Goal: Complete application form

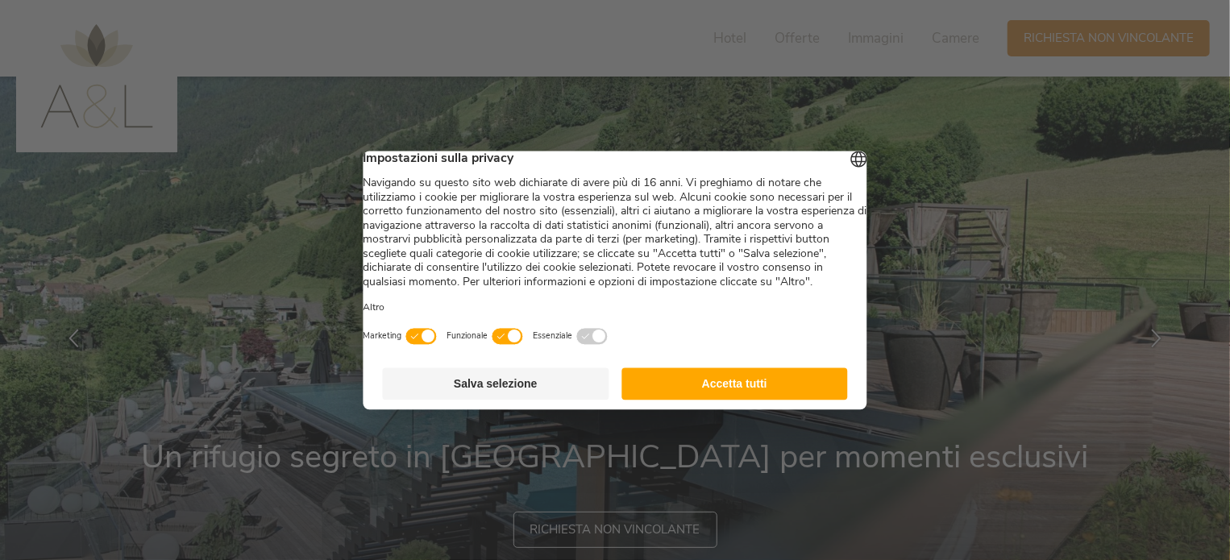
click at [692, 393] on button "Accetta tutti" at bounding box center [735, 384] width 227 height 32
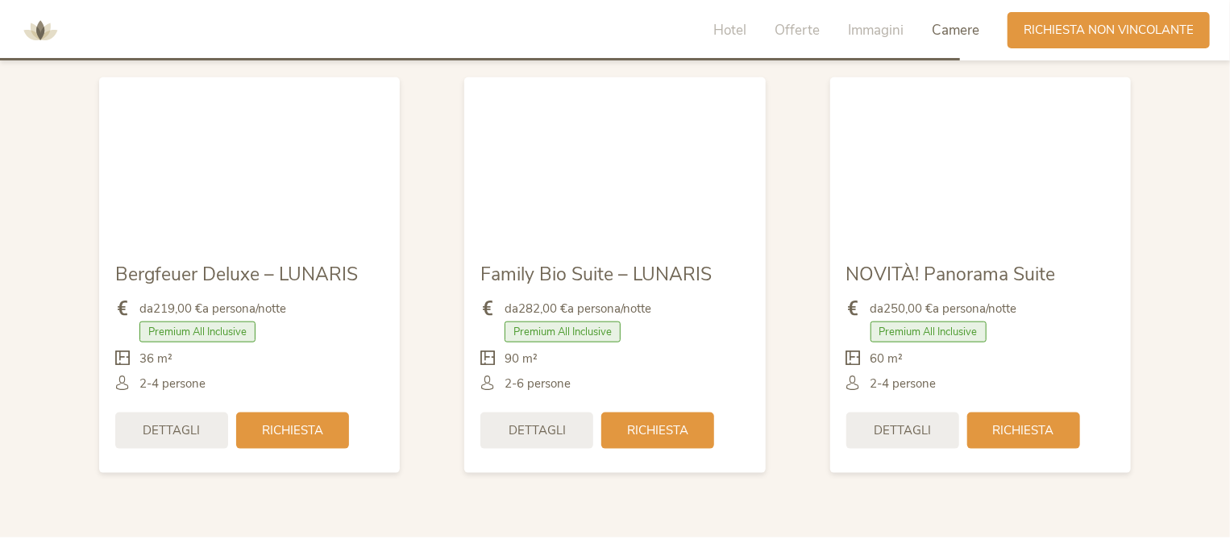
scroll to position [3818, 0]
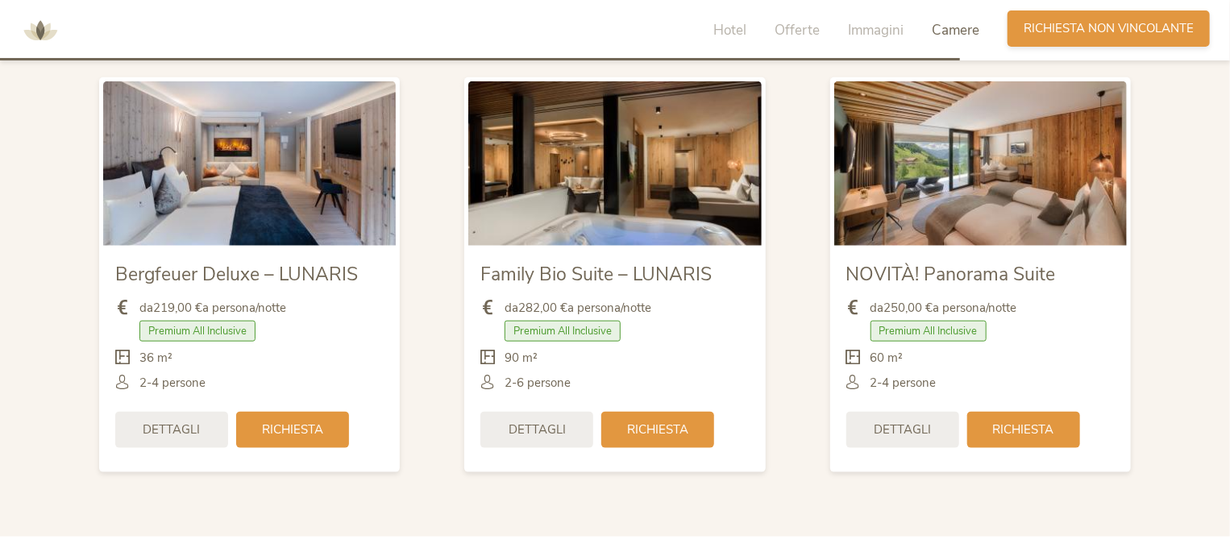
click at [1099, 27] on span "Richiesta non vincolante" at bounding box center [1109, 28] width 170 height 17
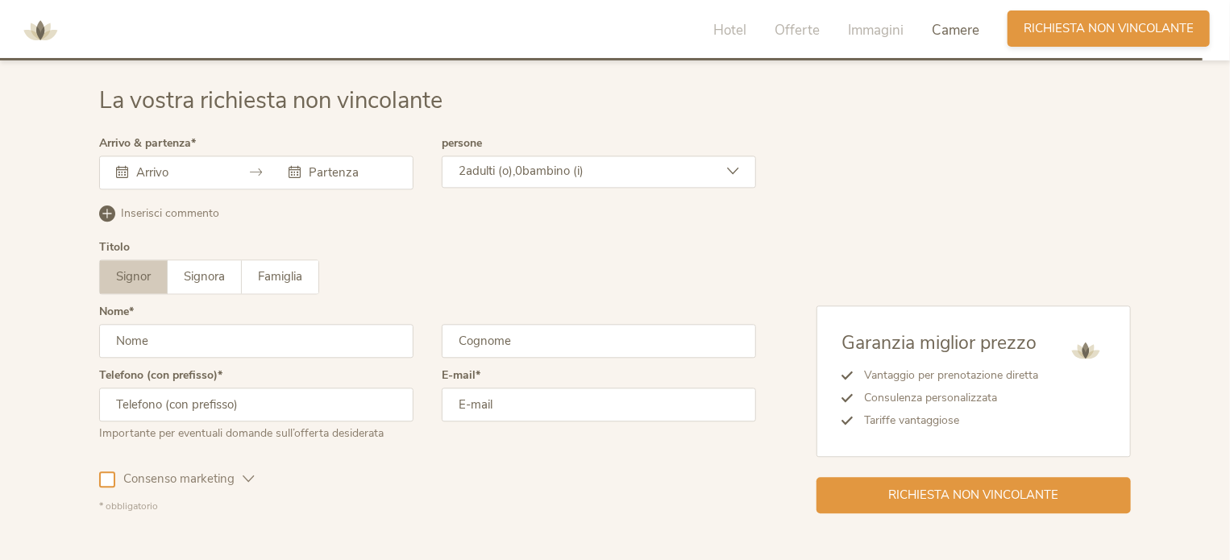
scroll to position [4785, 0]
click at [219, 182] on div at bounding box center [256, 172] width 314 height 34
click at [158, 180] on div at bounding box center [256, 172] width 314 height 34
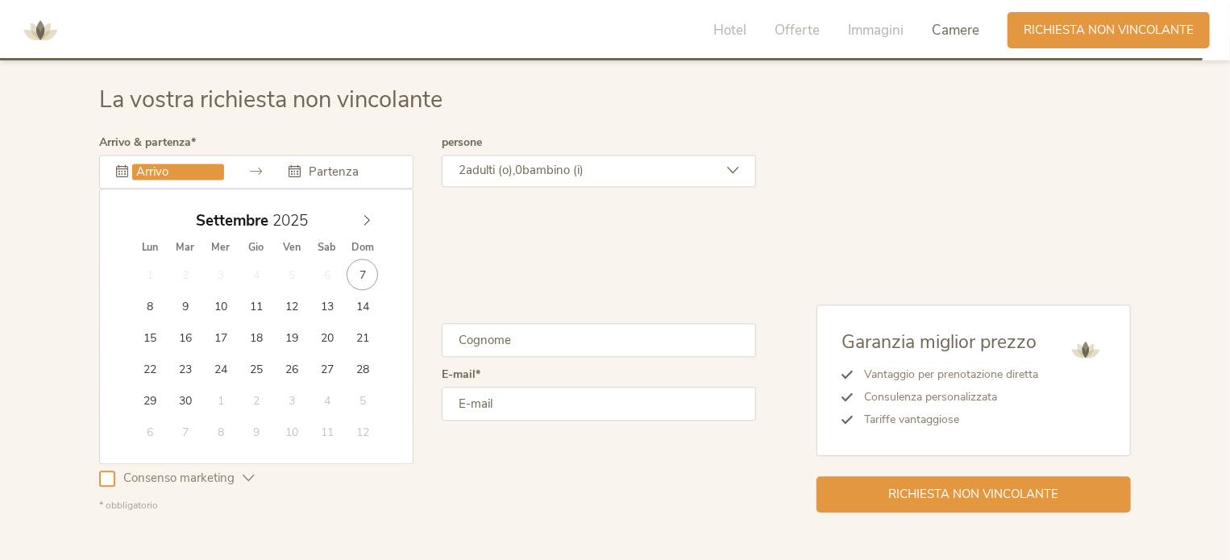
click at [151, 173] on input "text" at bounding box center [178, 172] width 92 height 16
type input "12.09.2025"
type input "14.09.2025"
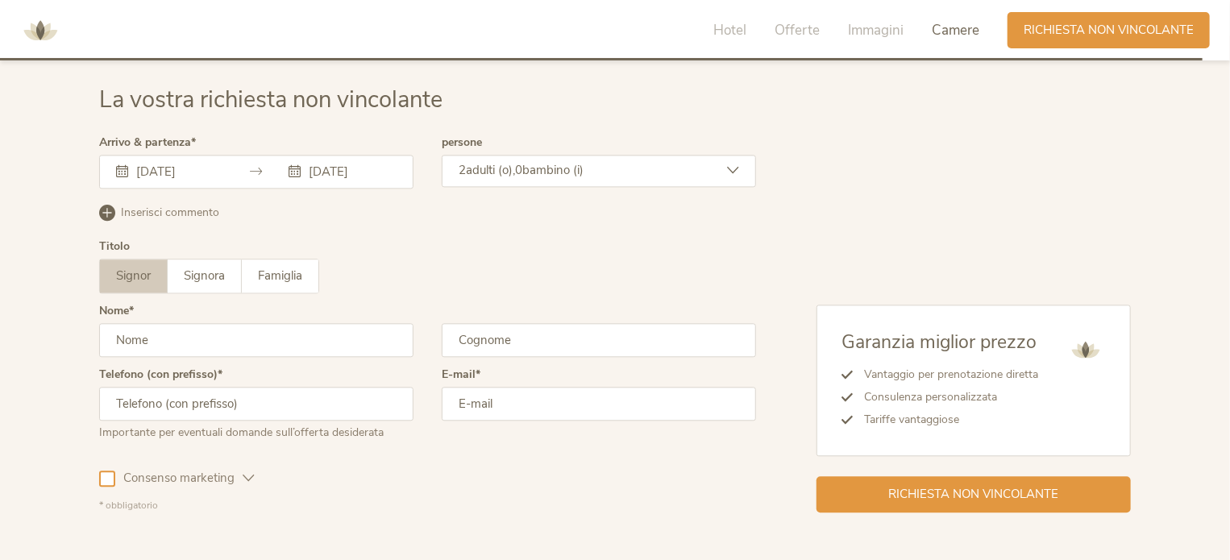
click at [507, 170] on span "adulti (o)," at bounding box center [490, 170] width 49 height 16
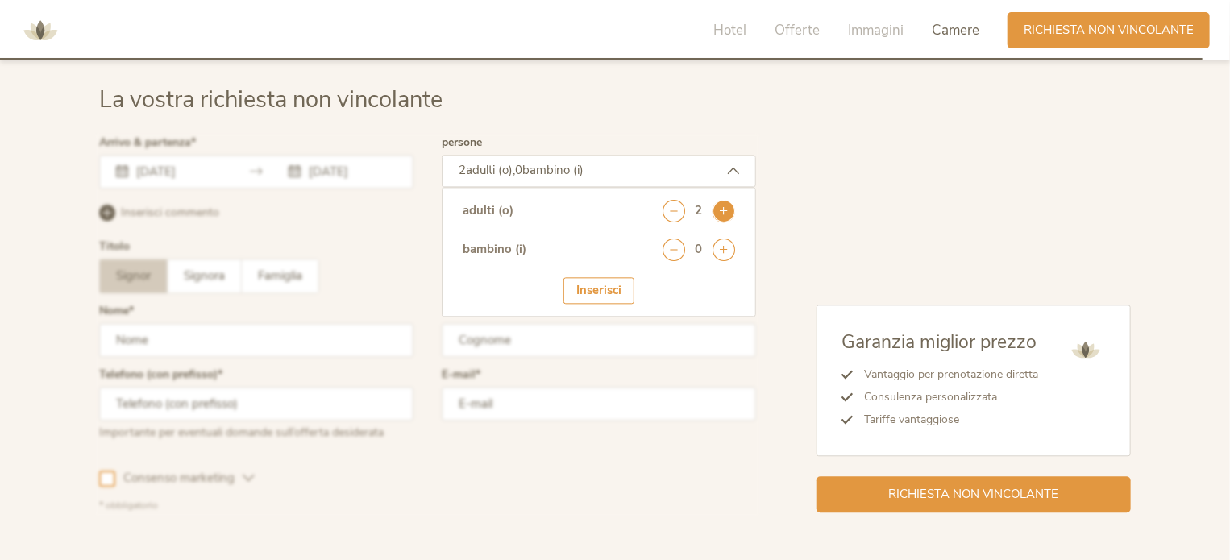
click at [722, 206] on icon at bounding box center [724, 211] width 23 height 23
click at [415, 223] on div at bounding box center [427, 325] width 665 height 384
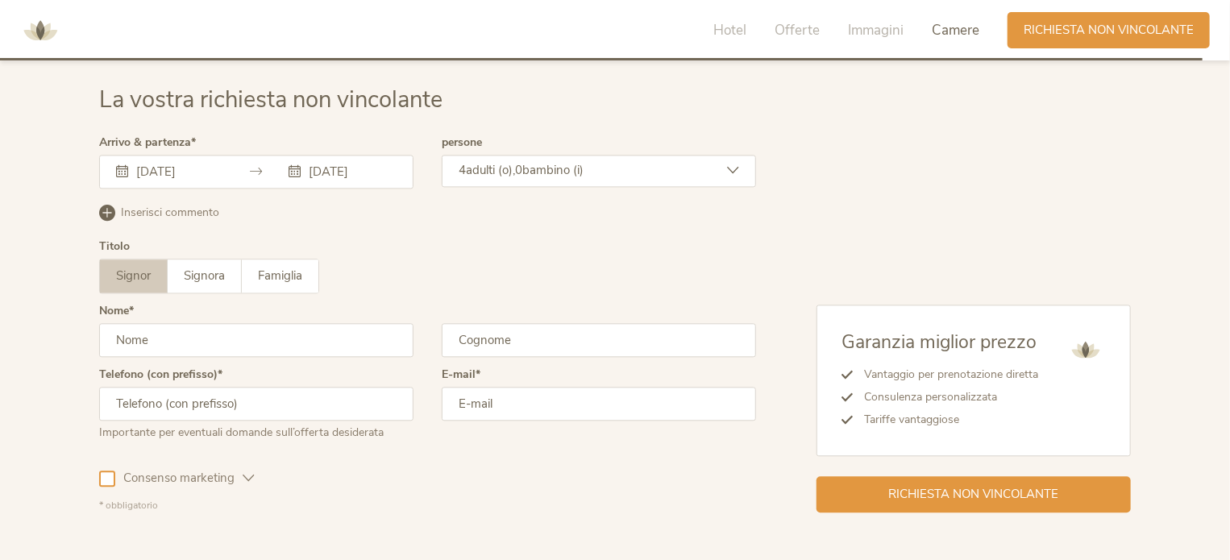
click at [173, 210] on span "Inserisci commento" at bounding box center [170, 213] width 98 height 16
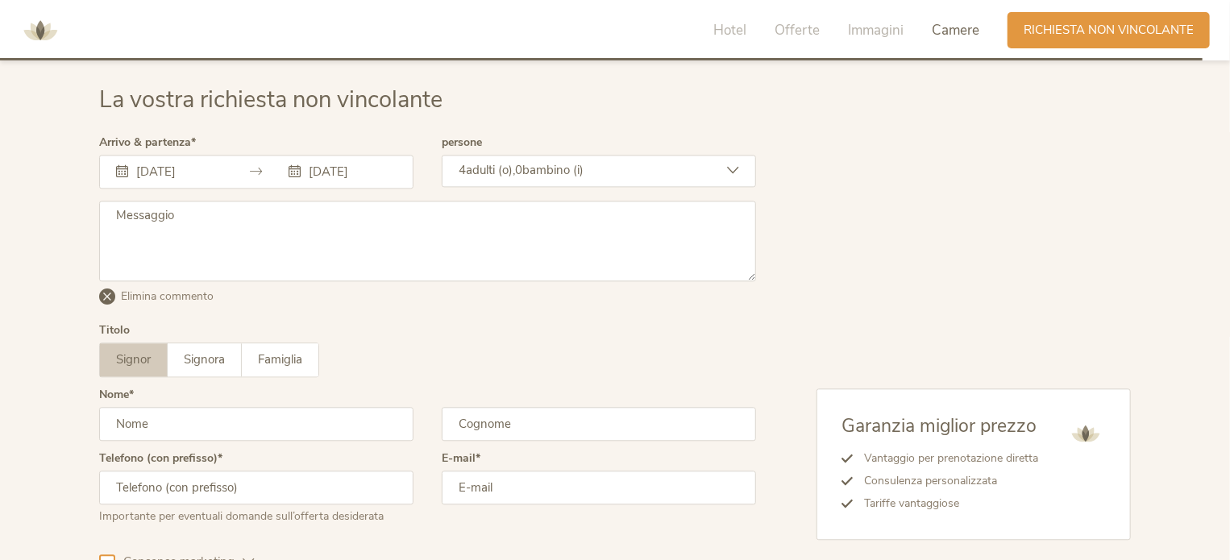
click at [181, 225] on textarea at bounding box center [427, 241] width 657 height 81
type textarea "2 camere"
click at [274, 351] on span "Famiglia" at bounding box center [280, 359] width 44 height 16
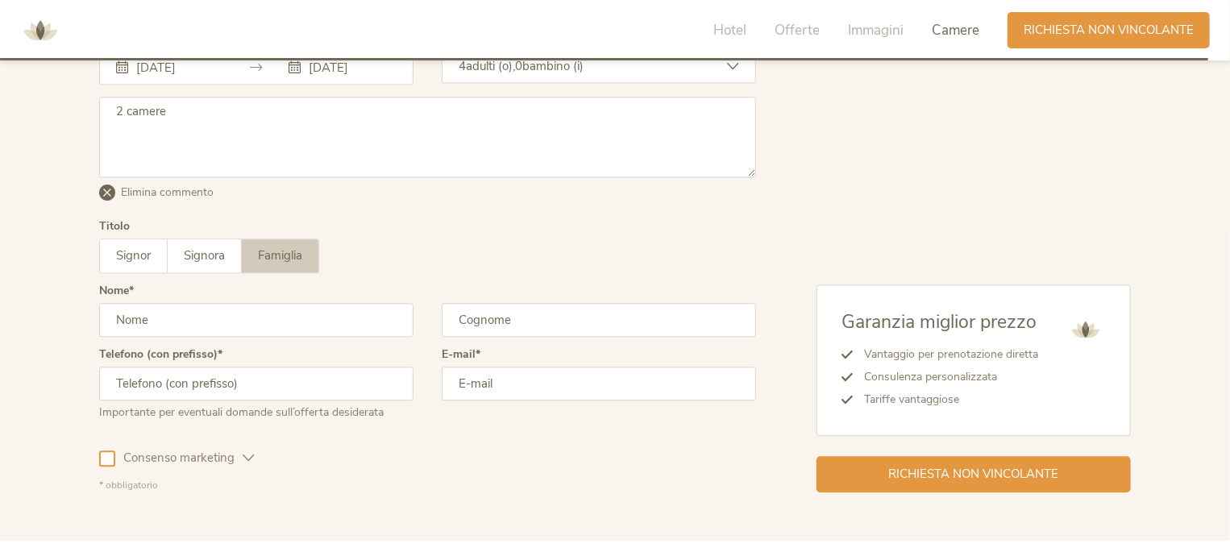
scroll to position [4890, 0]
click at [206, 247] on span "Signora" at bounding box center [204, 255] width 41 height 16
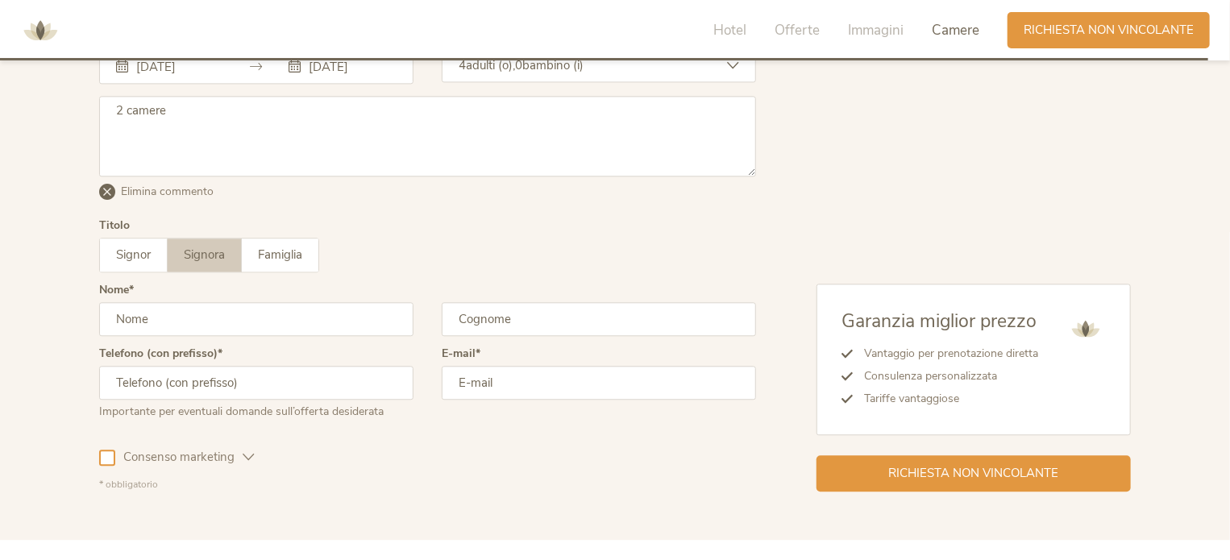
click at [196, 323] on input "text" at bounding box center [256, 319] width 314 height 34
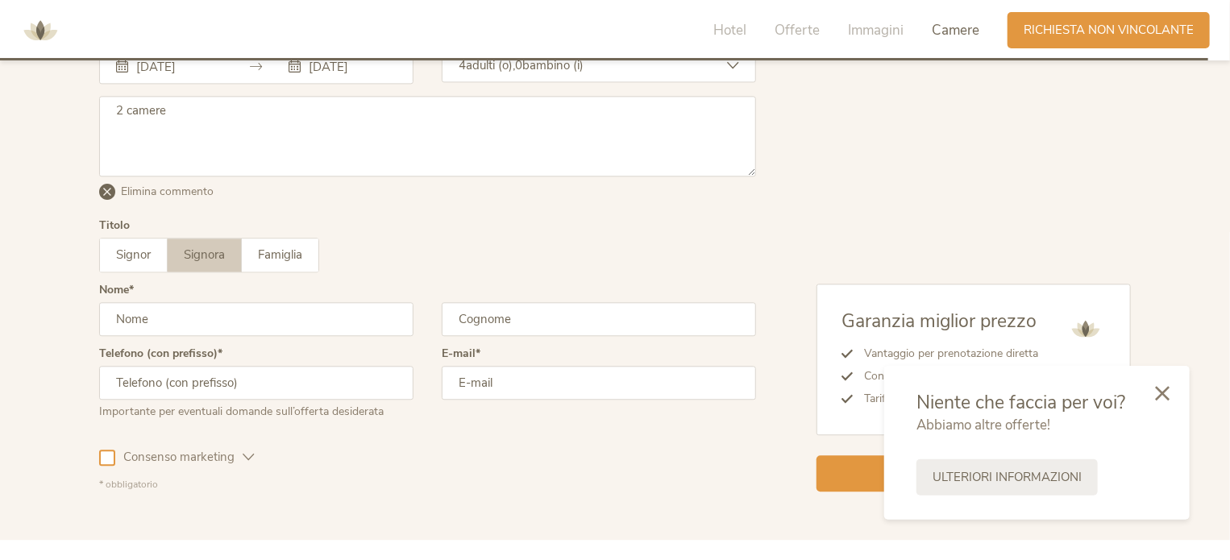
type input "Alessia"
click at [493, 348] on div "E-mail" at bounding box center [599, 390] width 314 height 84
click at [493, 371] on input "email" at bounding box center [599, 383] width 314 height 34
type input "posticcialessia.fi@gmail.com"
click at [111, 366] on input "text" at bounding box center [256, 383] width 314 height 34
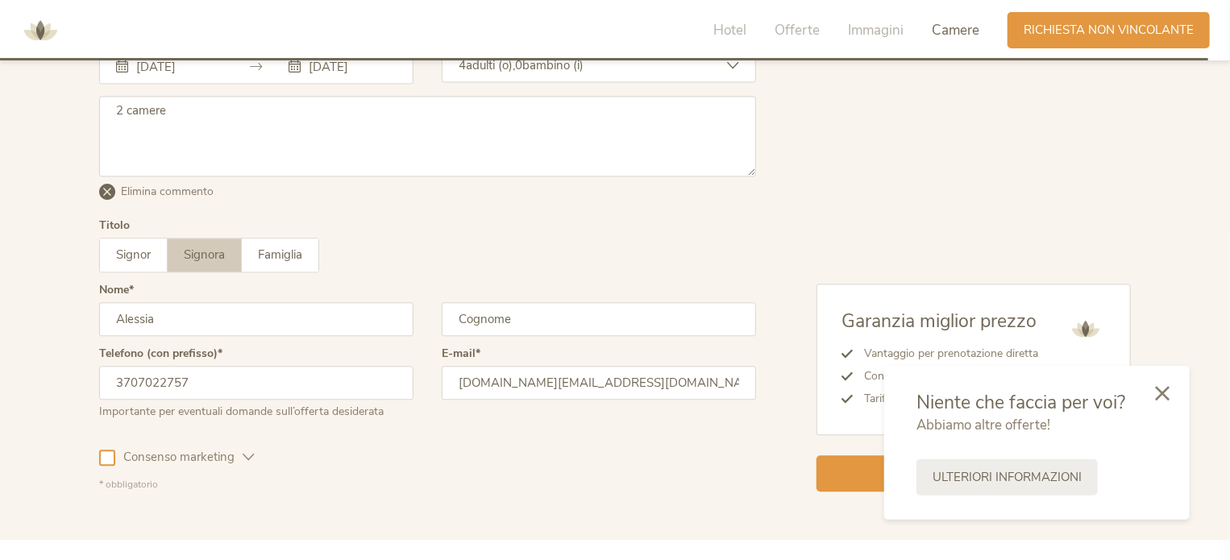
type input "3707022757"
click at [0, 388] on div "La vostra richiesta non vincolante Arrivo & partenza 12.09.2025 14.09.2025 Sett…" at bounding box center [615, 235] width 1230 height 609
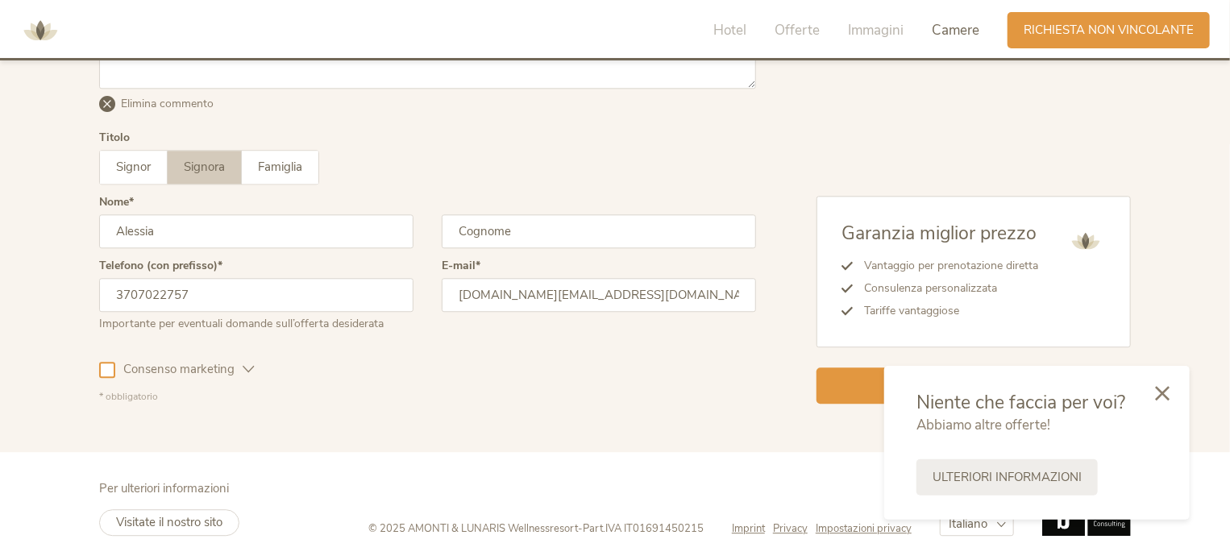
click at [105, 372] on div at bounding box center [107, 370] width 16 height 16
click at [1154, 395] on div at bounding box center [1162, 392] width 55 height 57
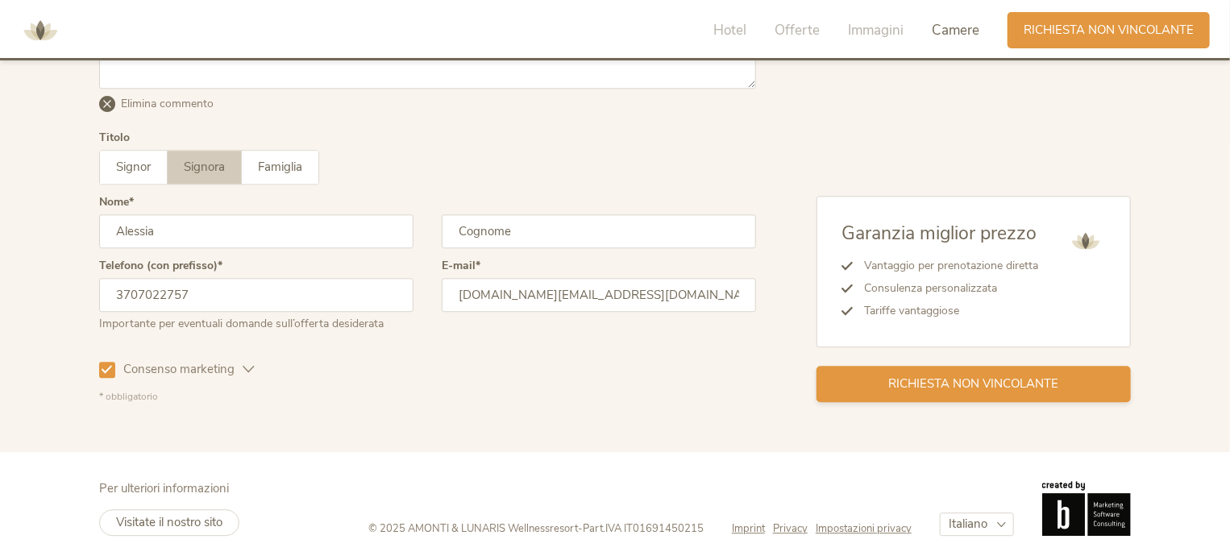
click at [1022, 383] on span "Richiesta non vincolante" at bounding box center [974, 384] width 170 height 17
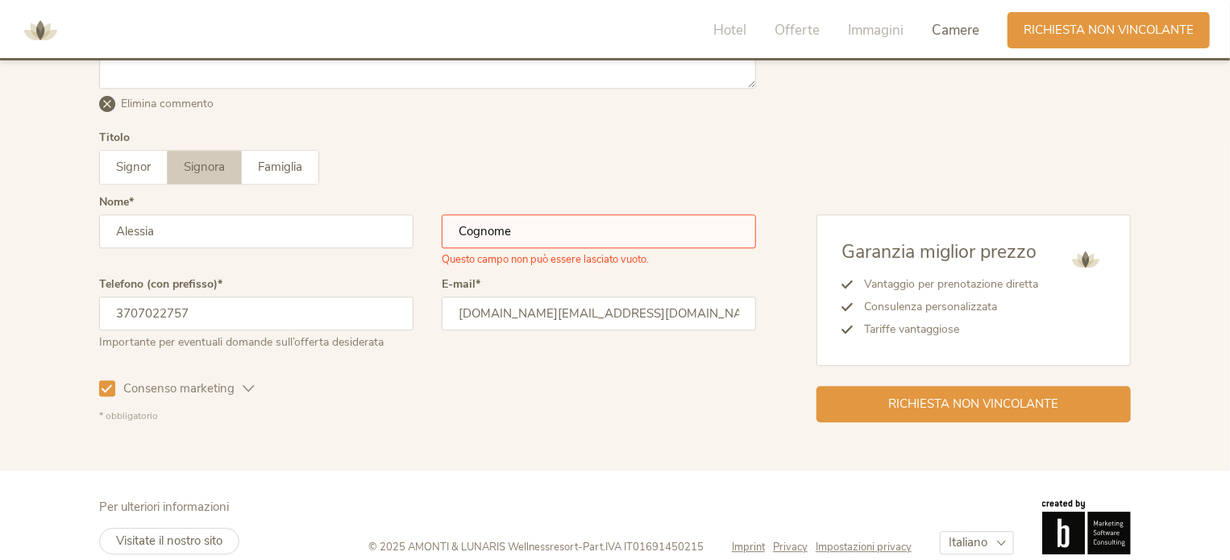
scroll to position [4996, 0]
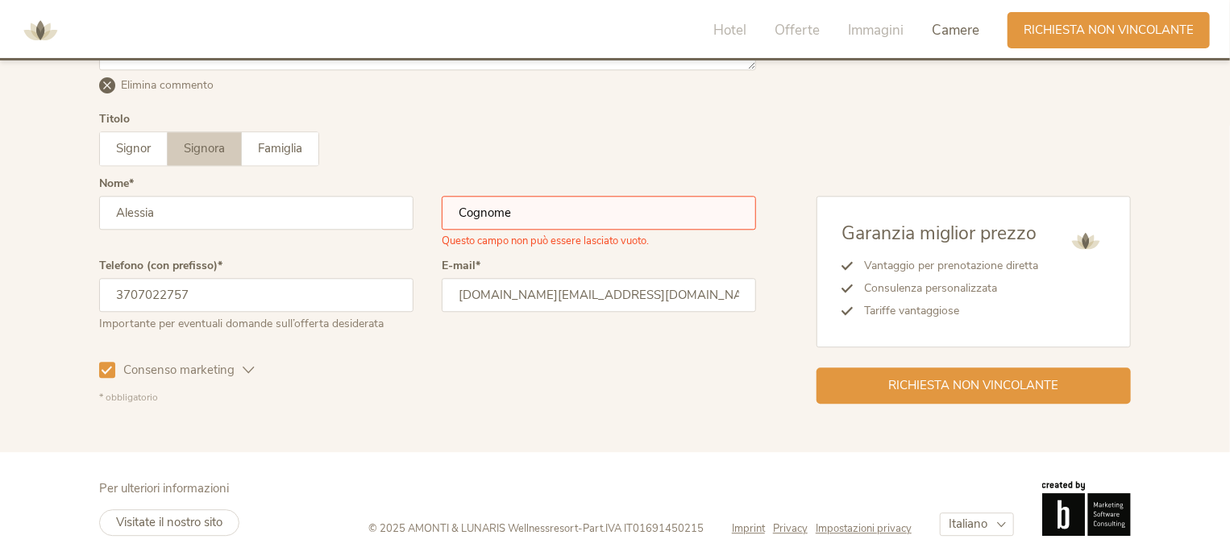
click at [618, 237] on span "Questo campo non può essere lasciato vuoto." at bounding box center [545, 239] width 207 height 19
click at [557, 223] on input "text" at bounding box center [599, 213] width 314 height 34
type input "Posticci"
click at [587, 156] on div "Signor Signora Famiglia Signor Signora Famiglia" at bounding box center [427, 148] width 657 height 35
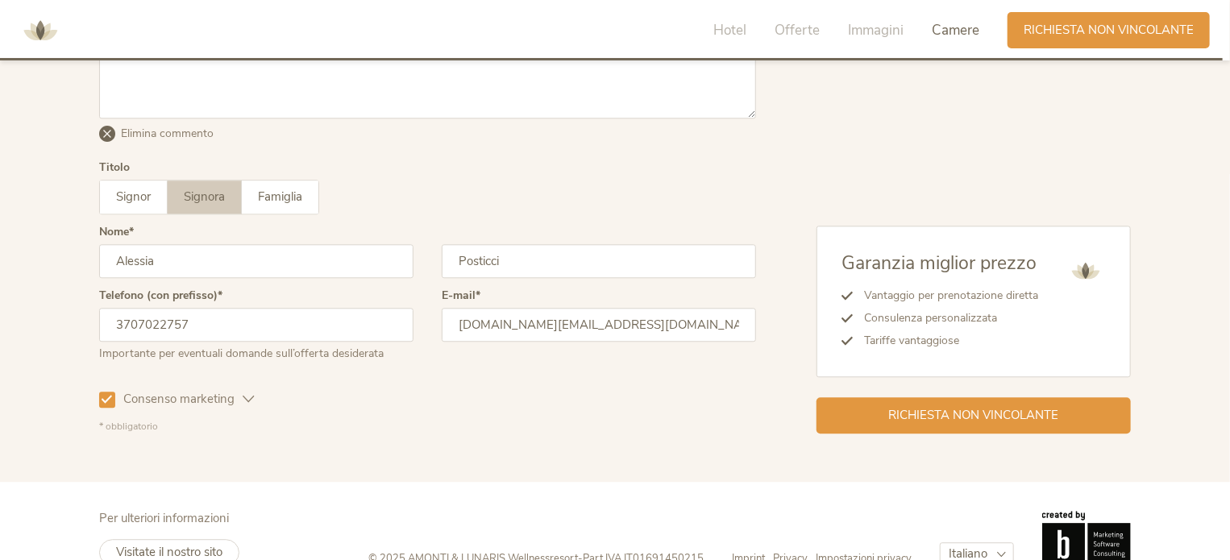
scroll to position [4948, 0]
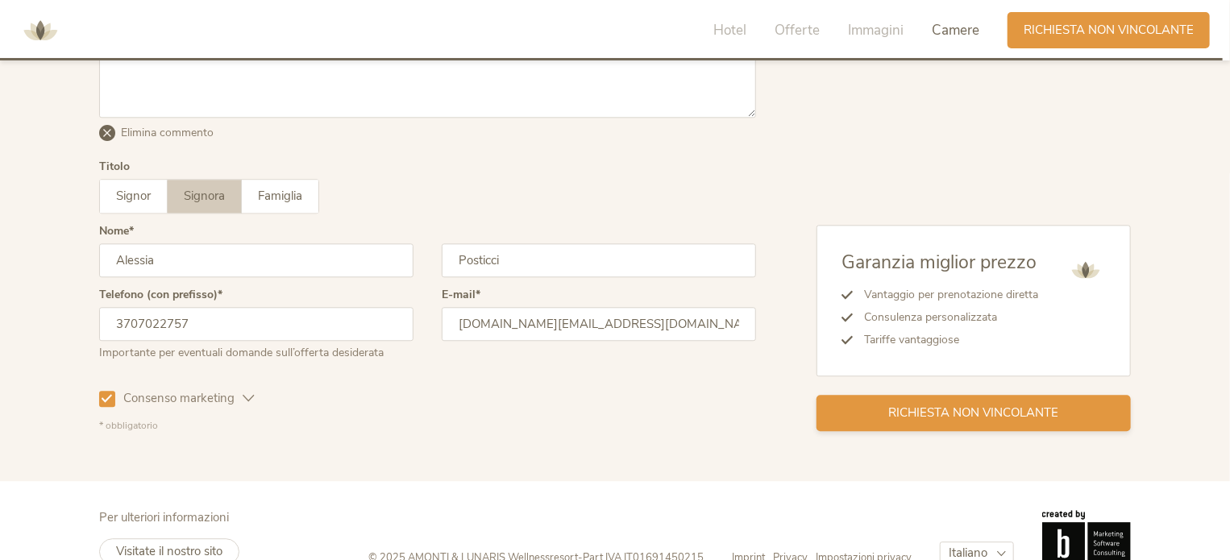
click at [944, 407] on span "Richiesta non vincolante" at bounding box center [974, 413] width 170 height 17
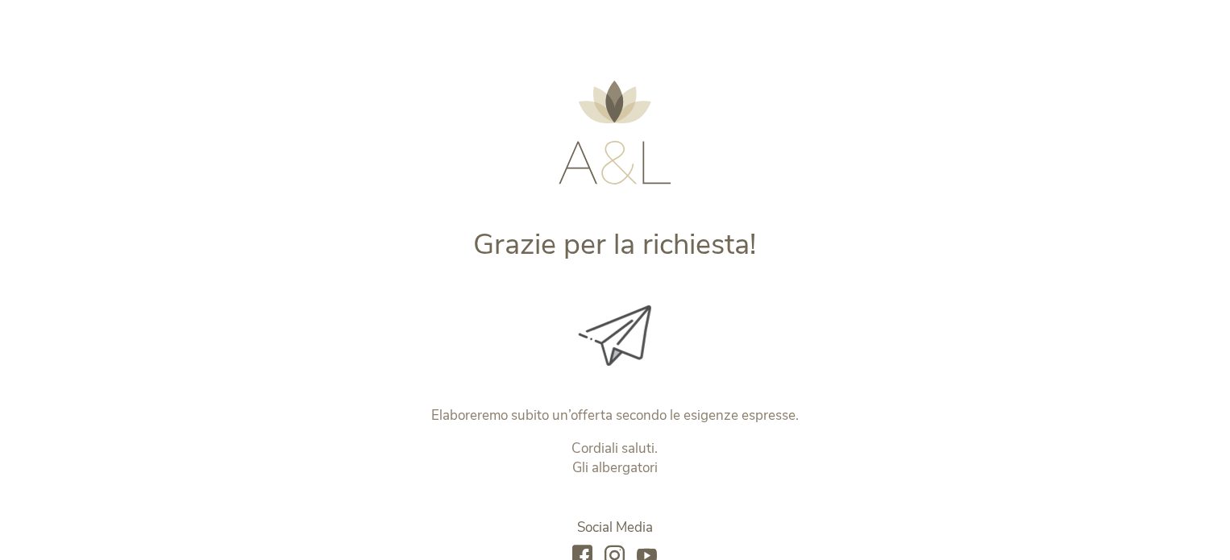
scroll to position [219, 0]
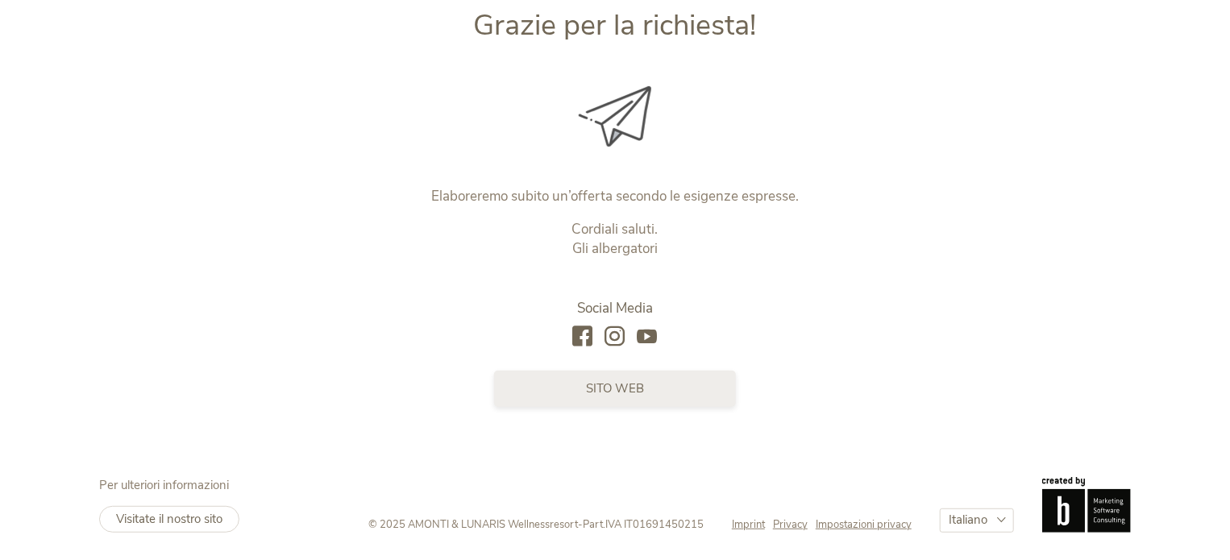
click at [605, 402] on link "sito web" at bounding box center [615, 389] width 242 height 36
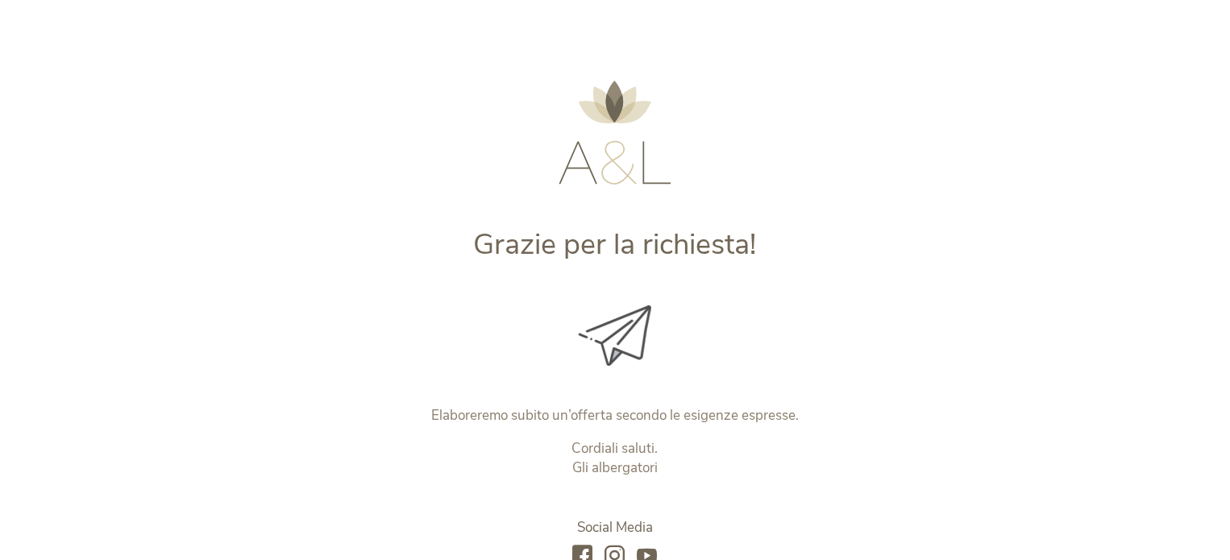
scroll to position [0, 0]
